Goal: Information Seeking & Learning: Learn about a topic

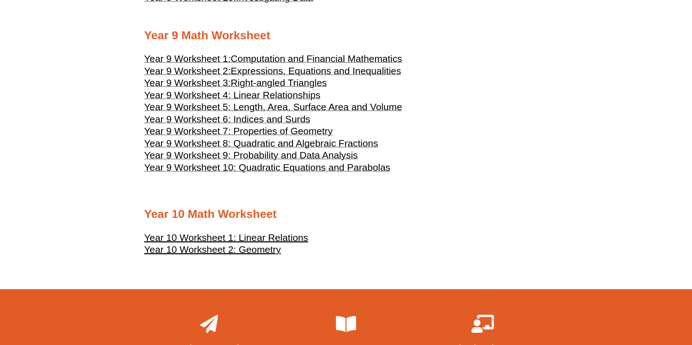
scroll to position [2145, 0]
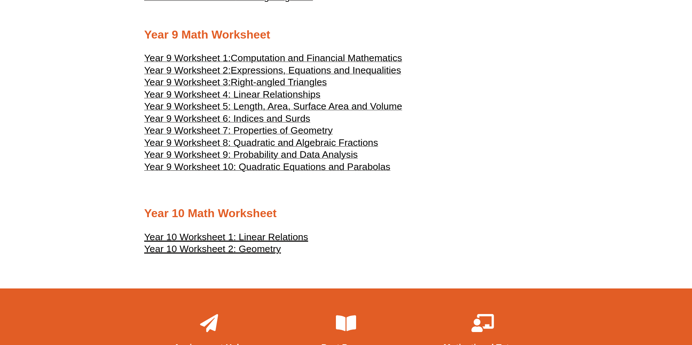
click at [294, 100] on span "Year 9 Worksheet 4: Linear Relationships" at bounding box center [232, 94] width 176 height 11
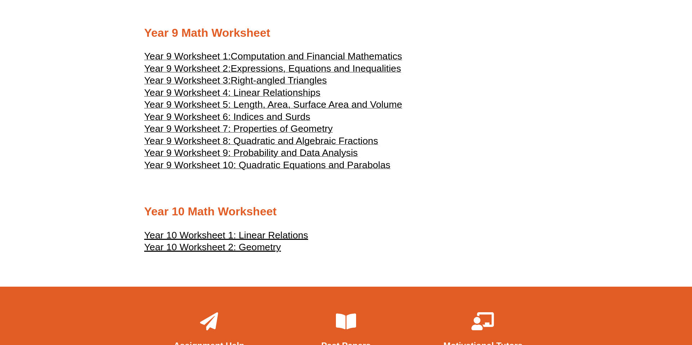
click at [304, 86] on span "Right-angled Triangles" at bounding box center [279, 80] width 96 height 11
click at [306, 110] on span "Year 9 Worksheet 5: Length, Area, Surface Area and Volume" at bounding box center [273, 104] width 258 height 11
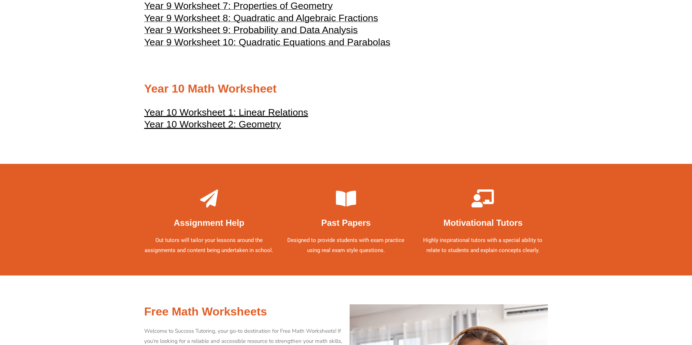
scroll to position [2270, 0]
click at [273, 117] on u "Year 10 Worksheet 1: Linear Relations" at bounding box center [226, 112] width 164 height 11
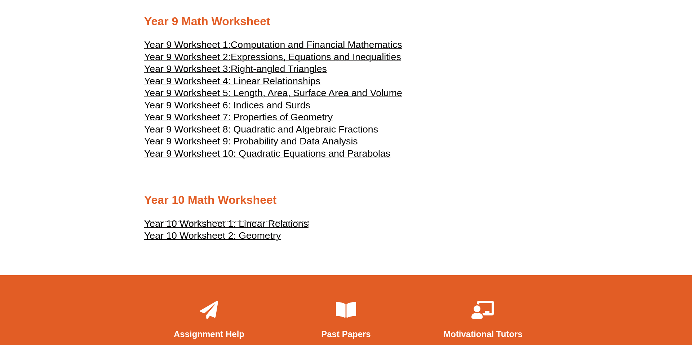
scroll to position [2157, 0]
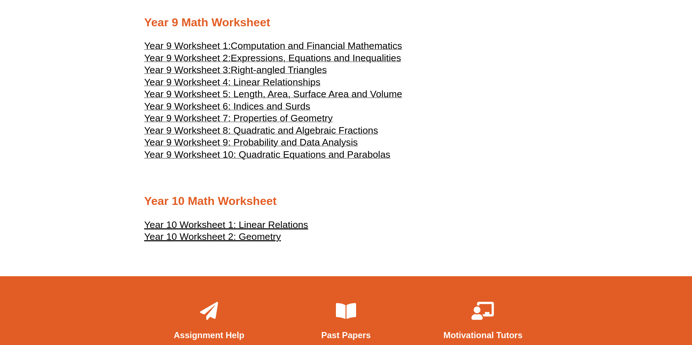
click at [335, 136] on span "Year 9 Worksheet 8: Quadratic and Algebraic Fractions" at bounding box center [261, 130] width 234 height 11
click at [319, 160] on span "Year 9 Worksheet 10: Quadratic Equations and Parabolas" at bounding box center [267, 154] width 246 height 11
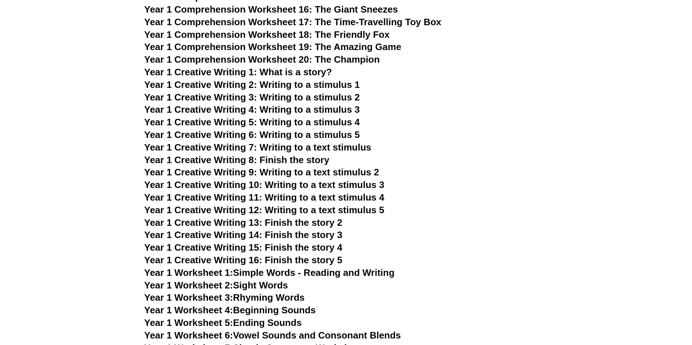
scroll to position [1047, 0]
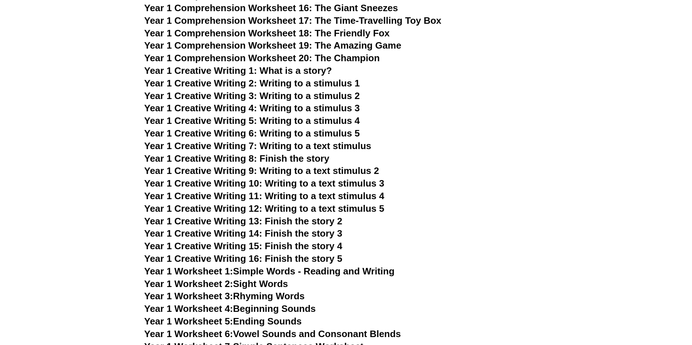
click at [292, 67] on span "Year 1 Creative Writing 1: What is a story?" at bounding box center [238, 70] width 188 height 11
click at [318, 84] on span "Year 1 Creative Writing 2: Writing to a stimulus 1" at bounding box center [251, 83] width 215 height 11
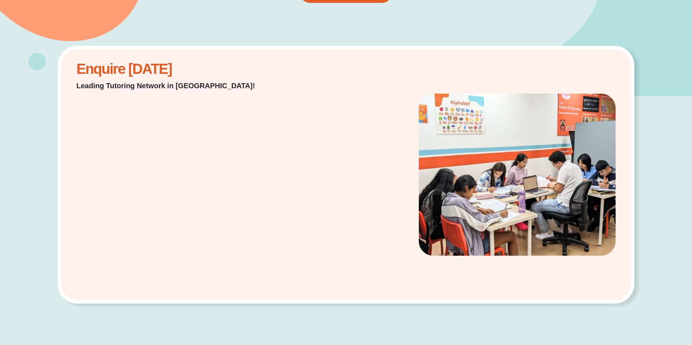
scroll to position [153, 0]
